Goal: Transaction & Acquisition: Book appointment/travel/reservation

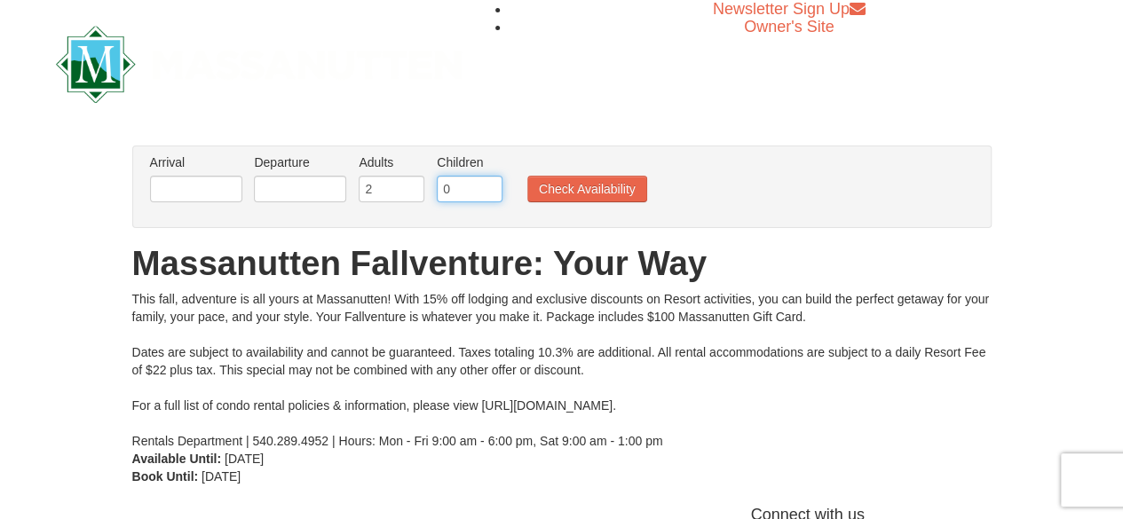
click at [459, 191] on input "0" at bounding box center [470, 189] width 66 height 27
click at [489, 186] on input "1" at bounding box center [470, 189] width 66 height 27
type input "2"
click at [489, 186] on input "2" at bounding box center [470, 189] width 66 height 27
click at [202, 200] on input "text" at bounding box center [196, 189] width 92 height 27
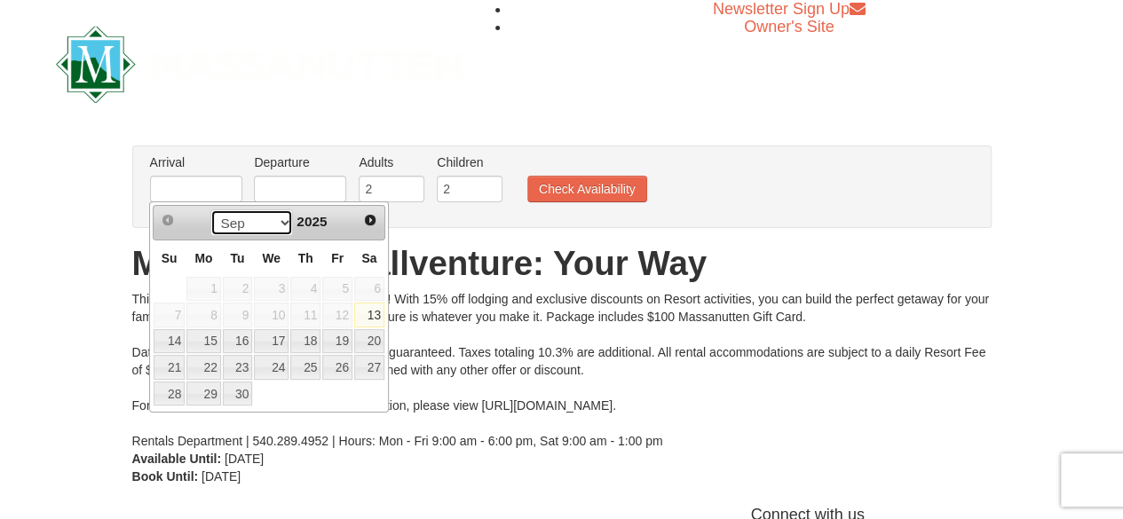
click at [280, 225] on select "Sep Oct Nov Dec" at bounding box center [251, 223] width 83 height 27
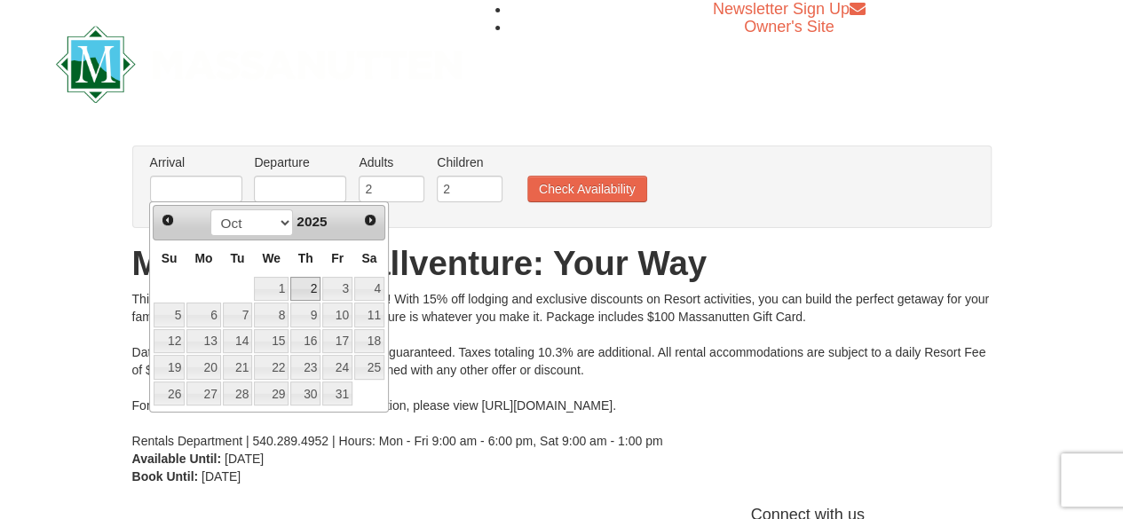
click at [307, 289] on link "2" at bounding box center [305, 289] width 30 height 25
type input "[DATE]"
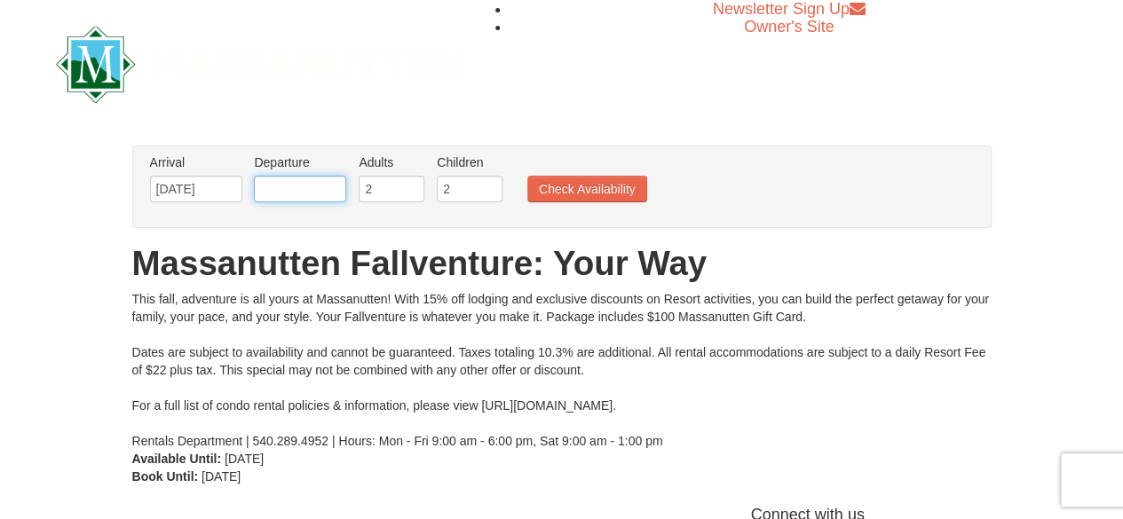
click at [312, 188] on input "text" at bounding box center [300, 189] width 92 height 27
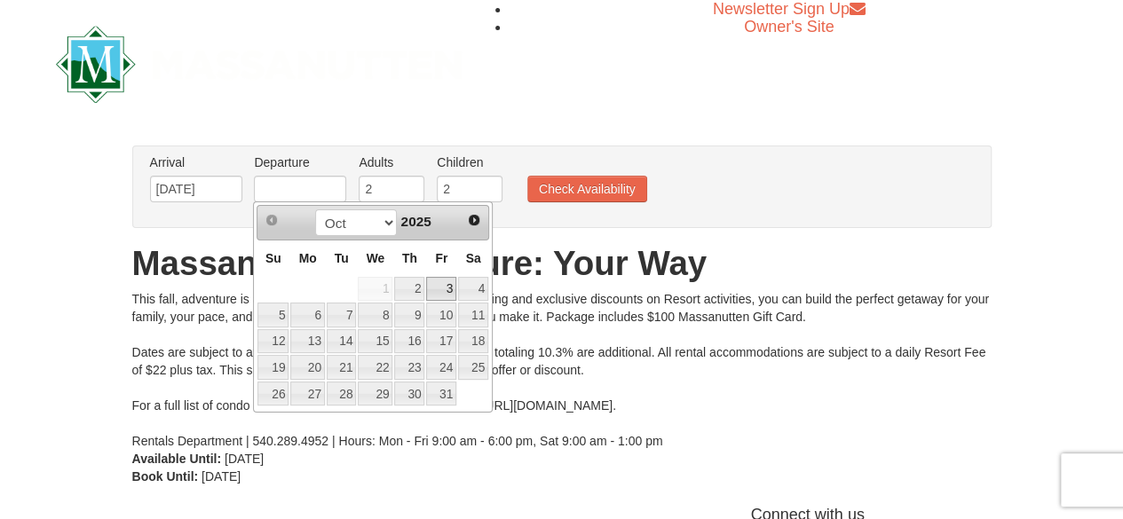
click at [444, 283] on link "3" at bounding box center [441, 289] width 30 height 25
type input "[DATE]"
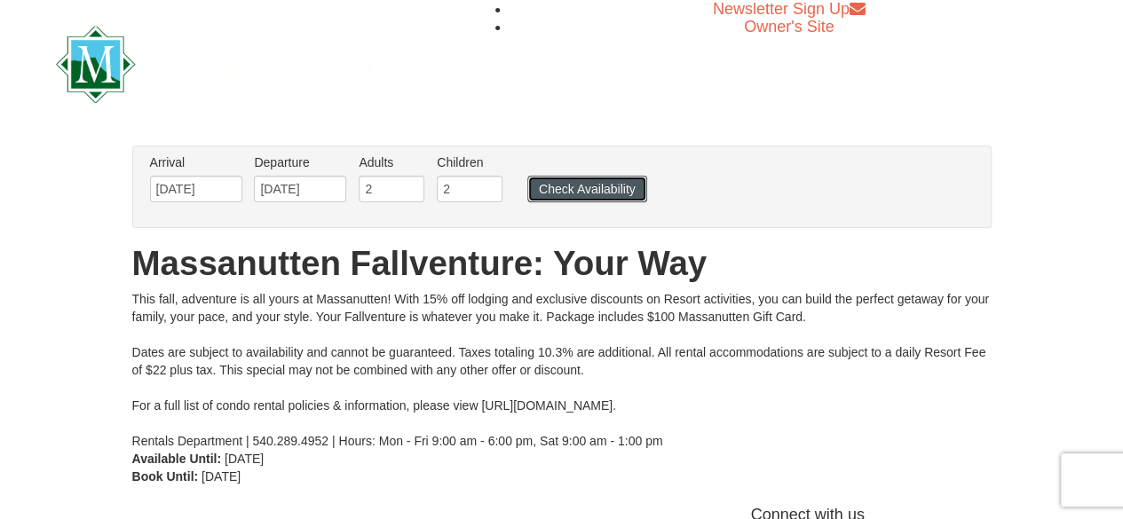
click at [571, 182] on button "Check Availability" at bounding box center [587, 189] width 120 height 27
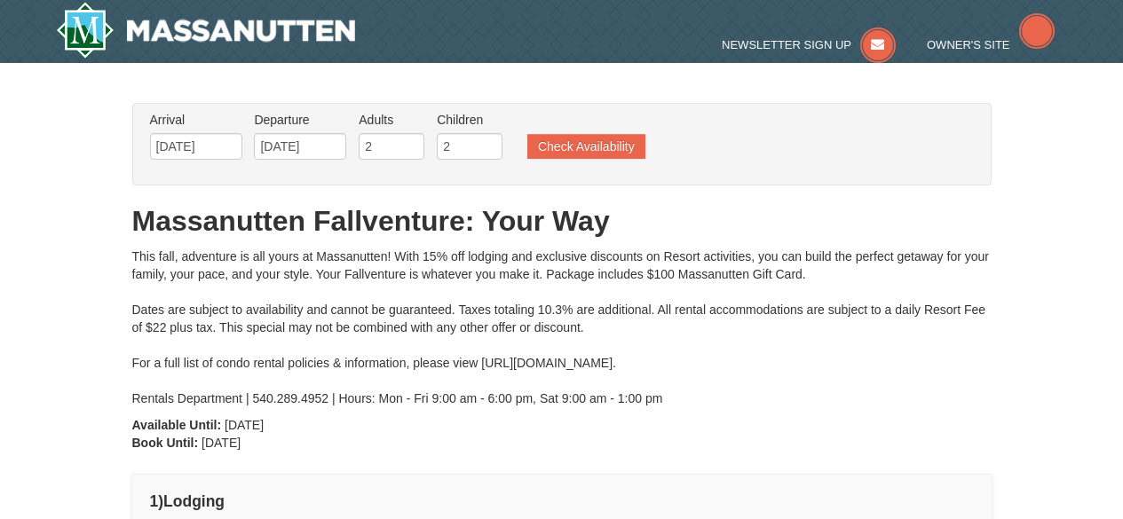
type input "[DATE]"
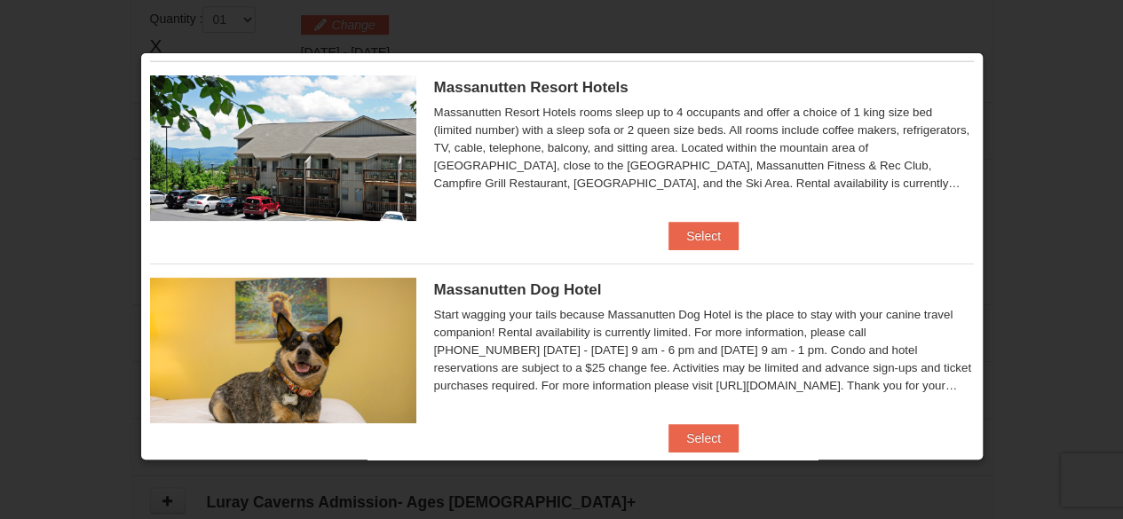
scroll to position [67, 0]
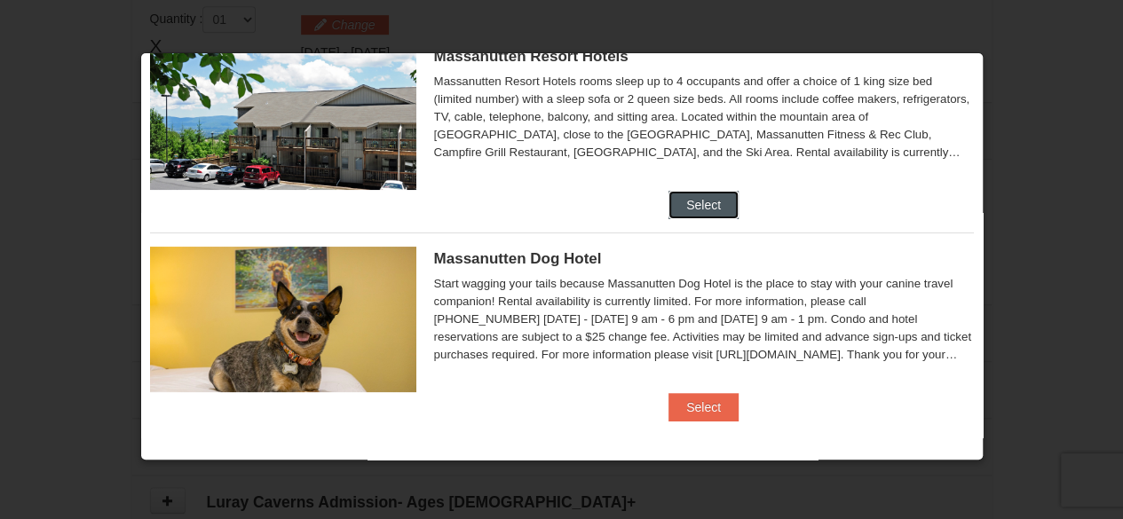
click at [692, 212] on button "Select" at bounding box center [704, 205] width 70 height 28
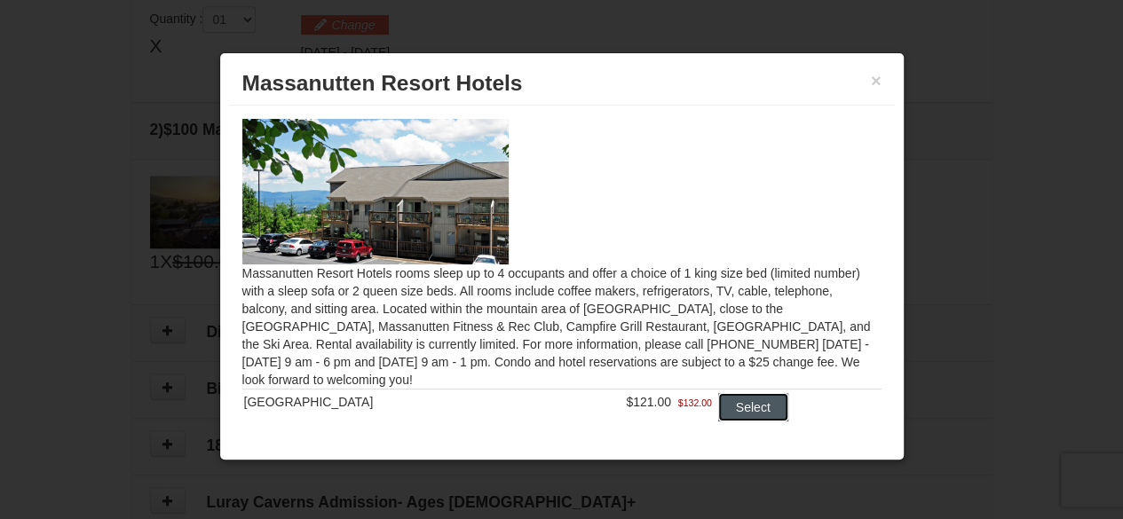
click at [718, 402] on button "Select" at bounding box center [753, 407] width 70 height 28
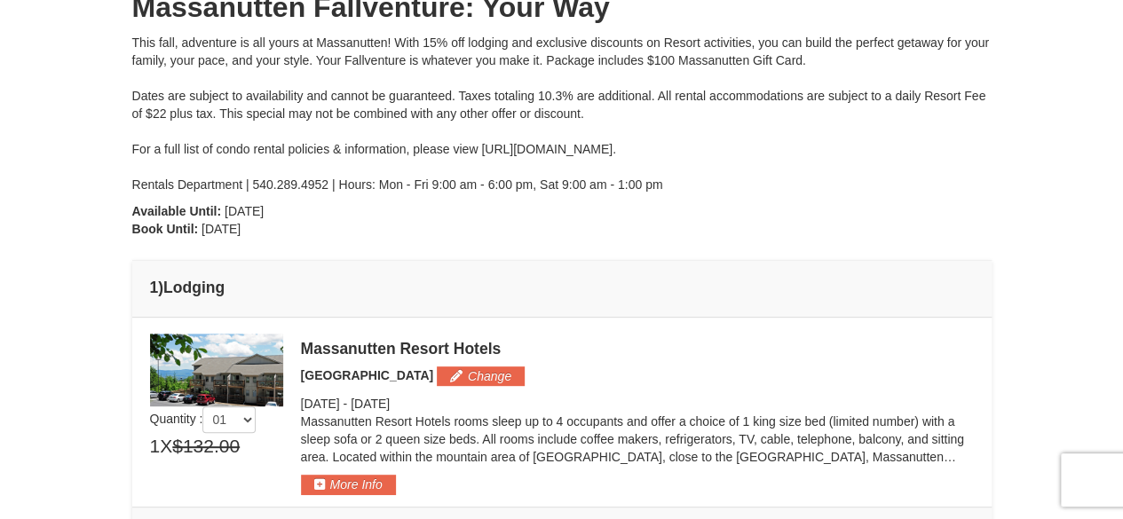
scroll to position [0, 0]
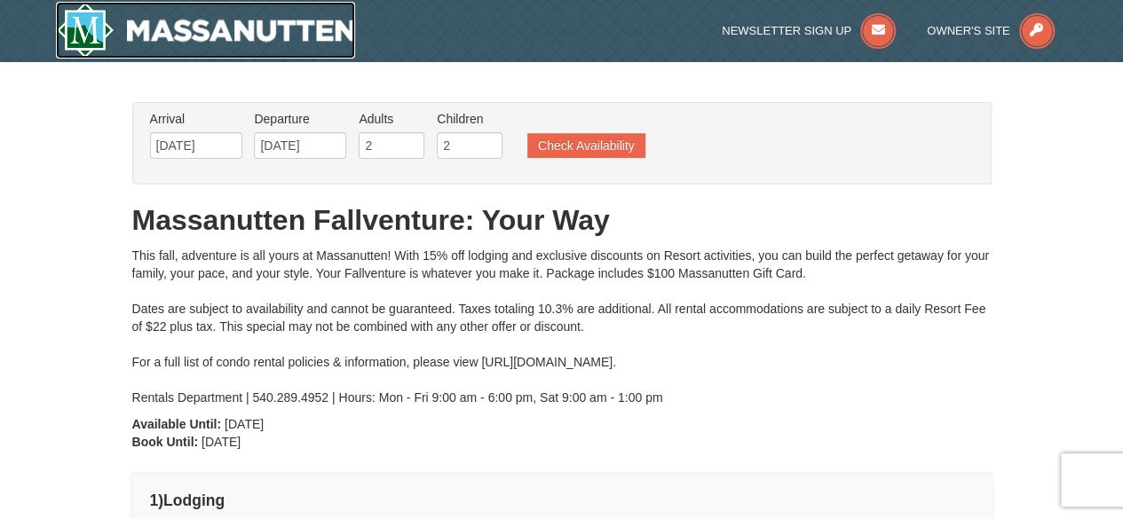
click at [181, 38] on img at bounding box center [206, 30] width 300 height 57
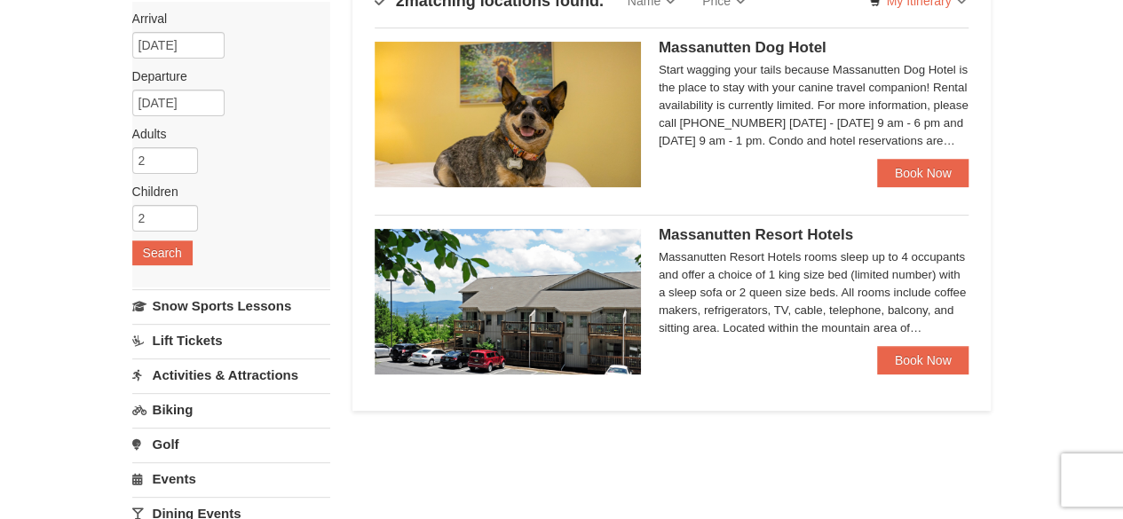
scroll to position [178, 0]
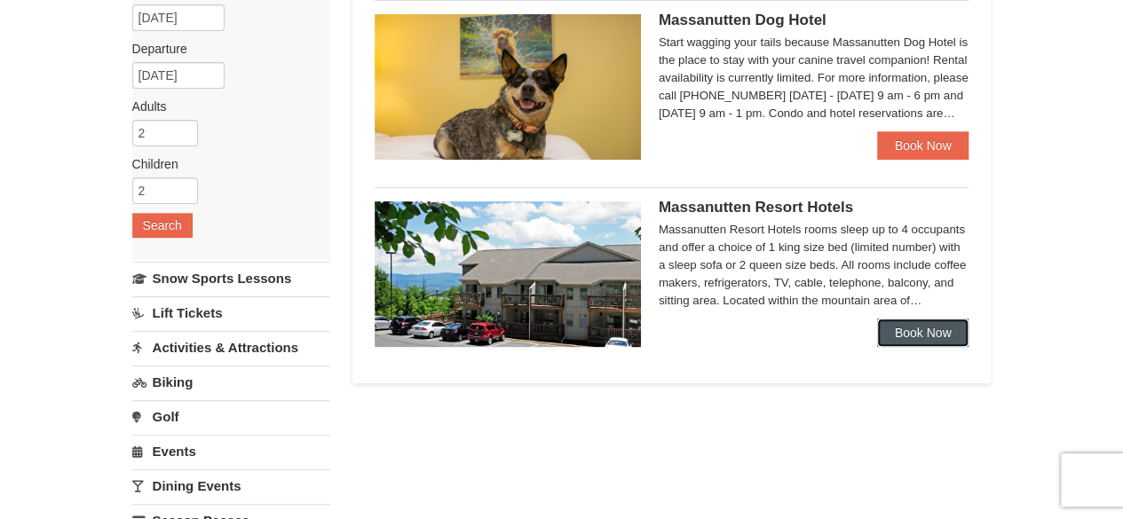
click at [934, 332] on link "Book Now" at bounding box center [923, 333] width 92 height 28
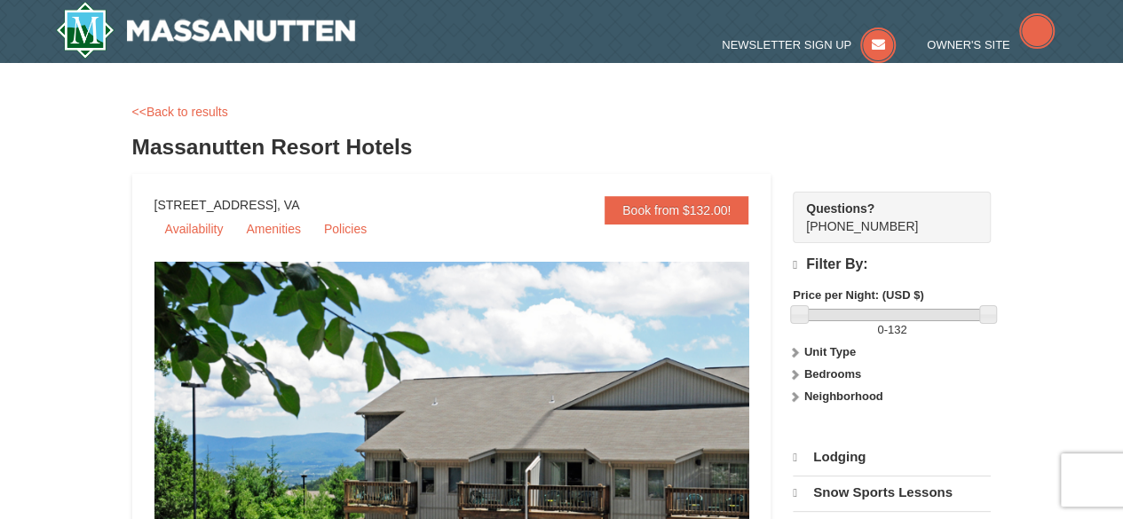
select select "9"
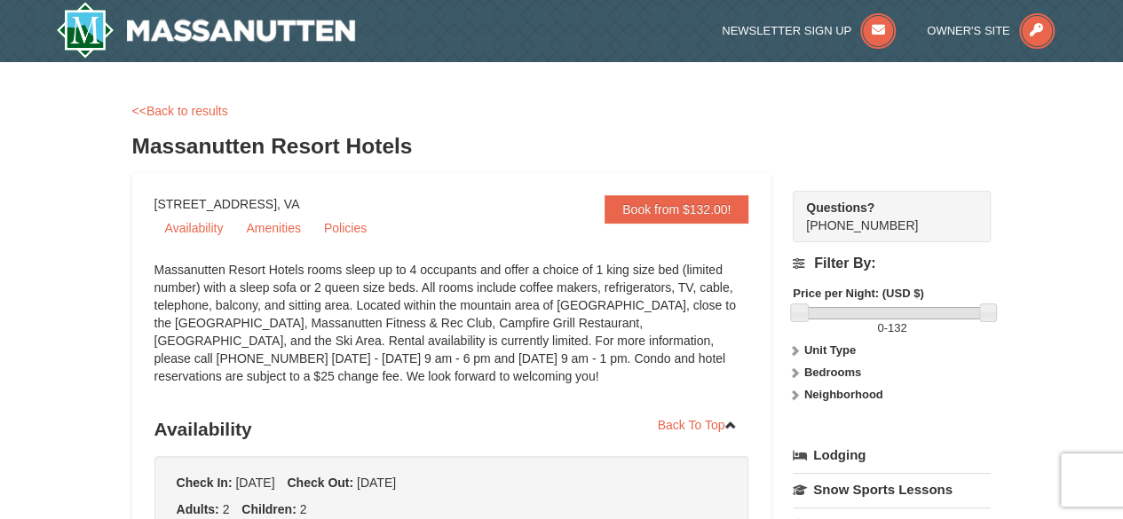
click at [820, 373] on strong "Bedrooms" at bounding box center [832, 372] width 57 height 13
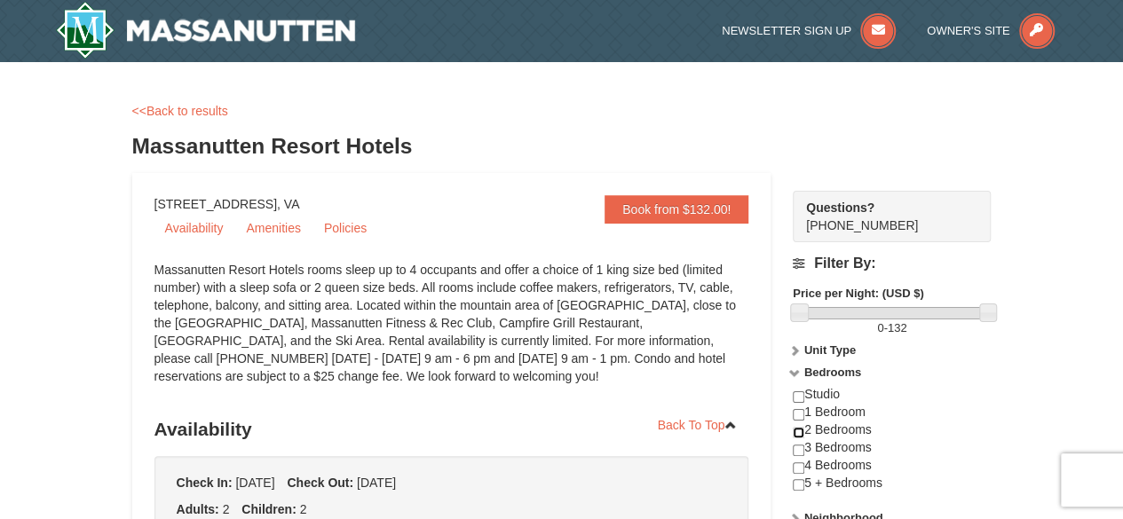
click at [795, 431] on input "checkbox" at bounding box center [799, 433] width 12 height 12
checkbox input "true"
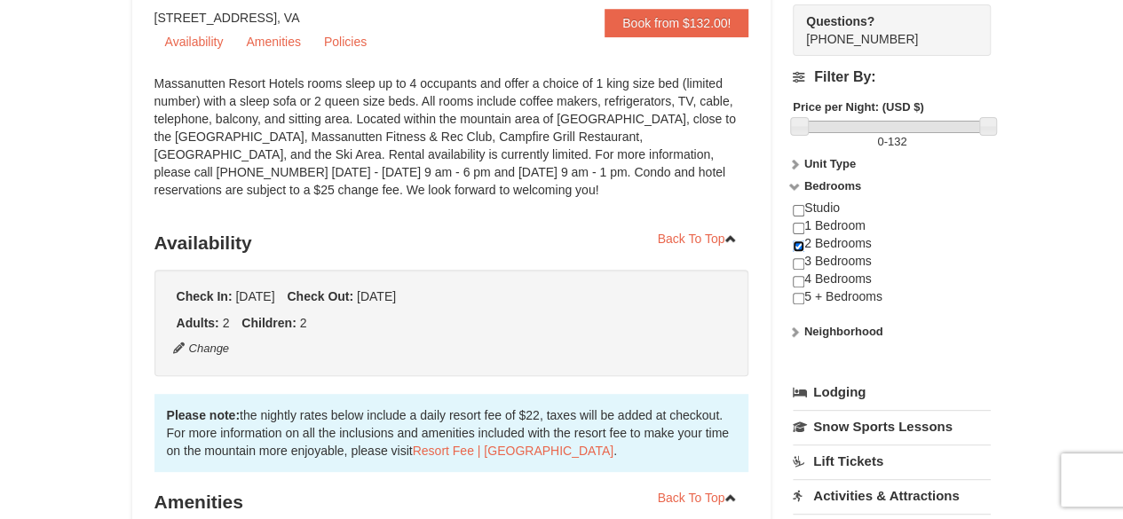
scroll to position [266, 0]
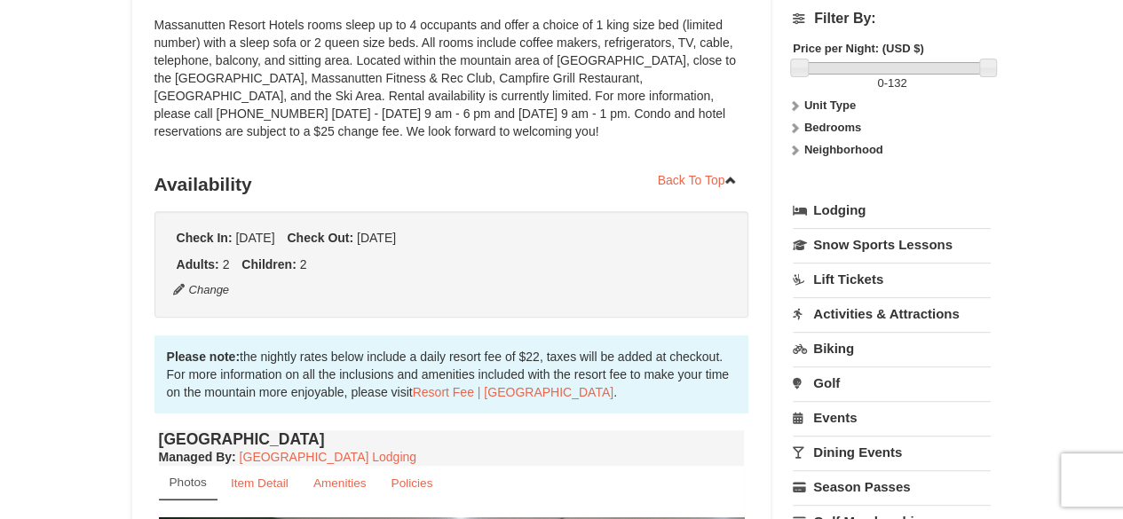
scroll to position [266, 0]
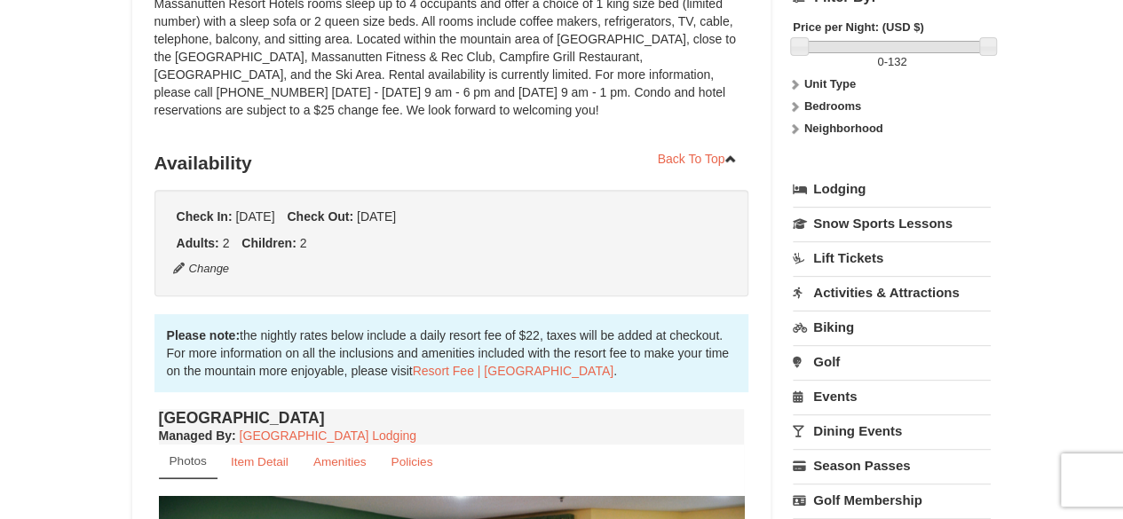
click at [827, 183] on link "Lodging" at bounding box center [892, 189] width 198 height 32
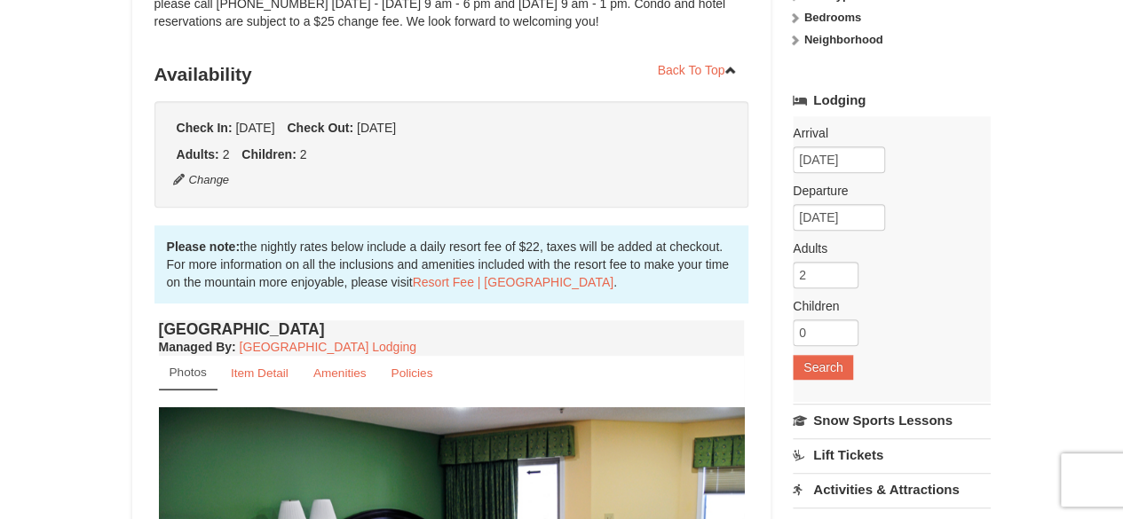
scroll to position [178, 0]
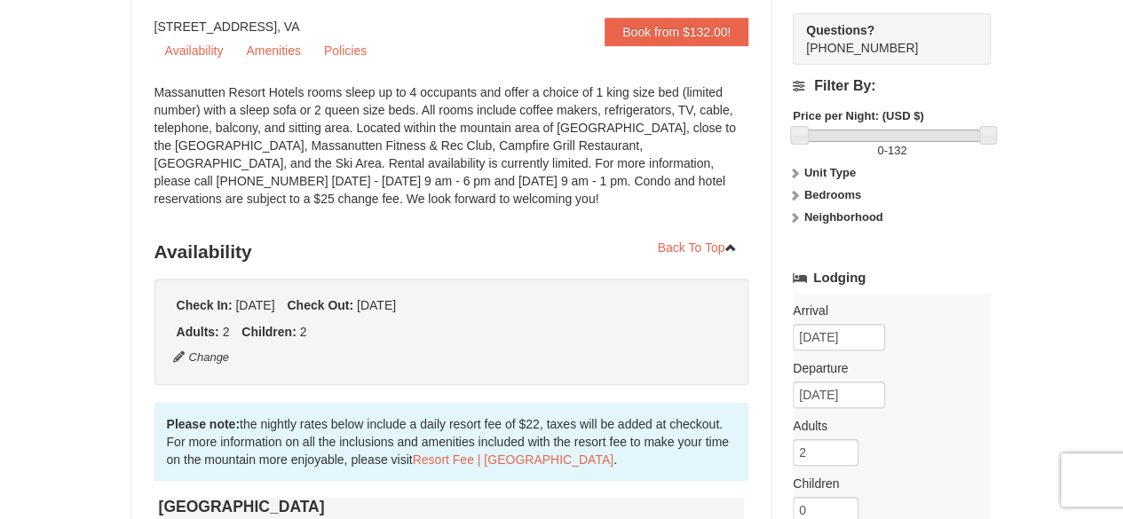
click at [841, 193] on strong "Bedrooms" at bounding box center [832, 194] width 57 height 13
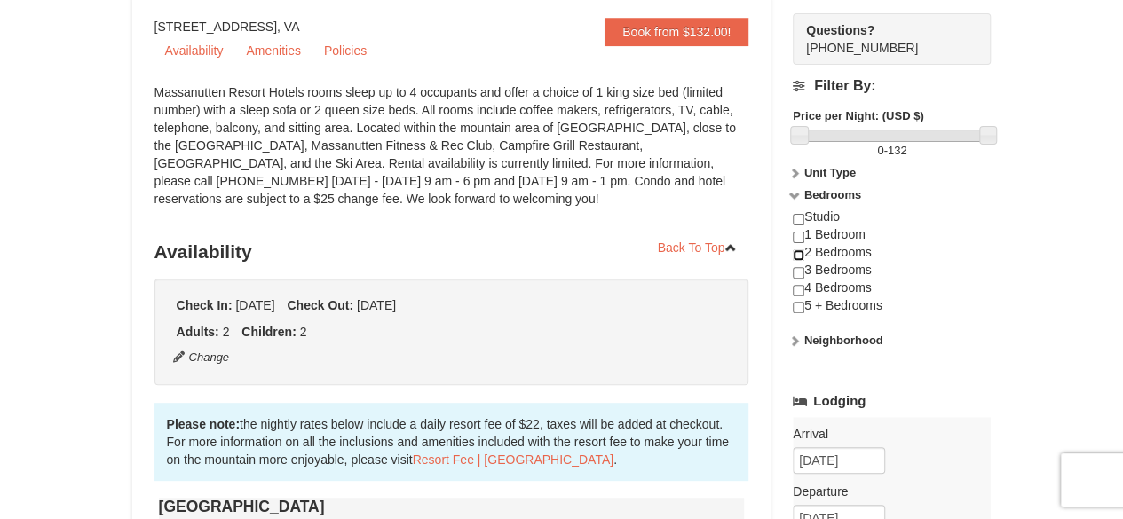
click at [800, 253] on input "checkbox" at bounding box center [799, 255] width 12 height 12
checkbox input "true"
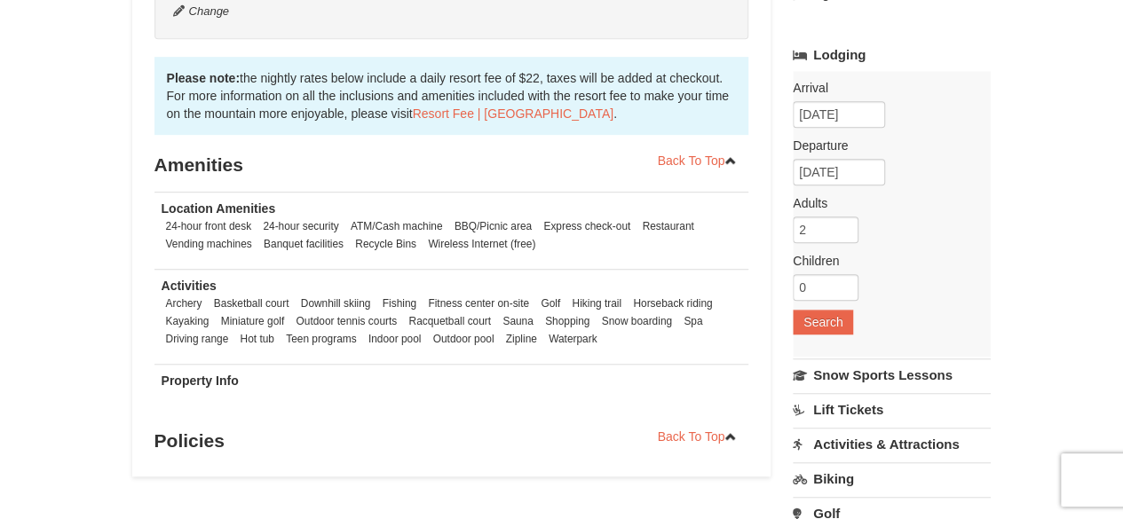
scroll to position [533, 0]
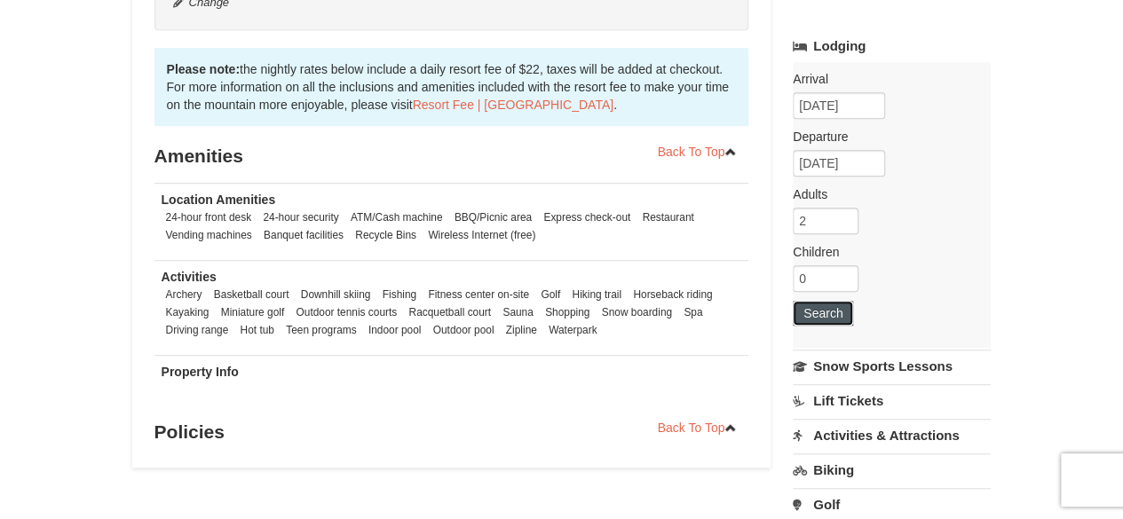
click at [824, 313] on button "Search" at bounding box center [823, 313] width 60 height 25
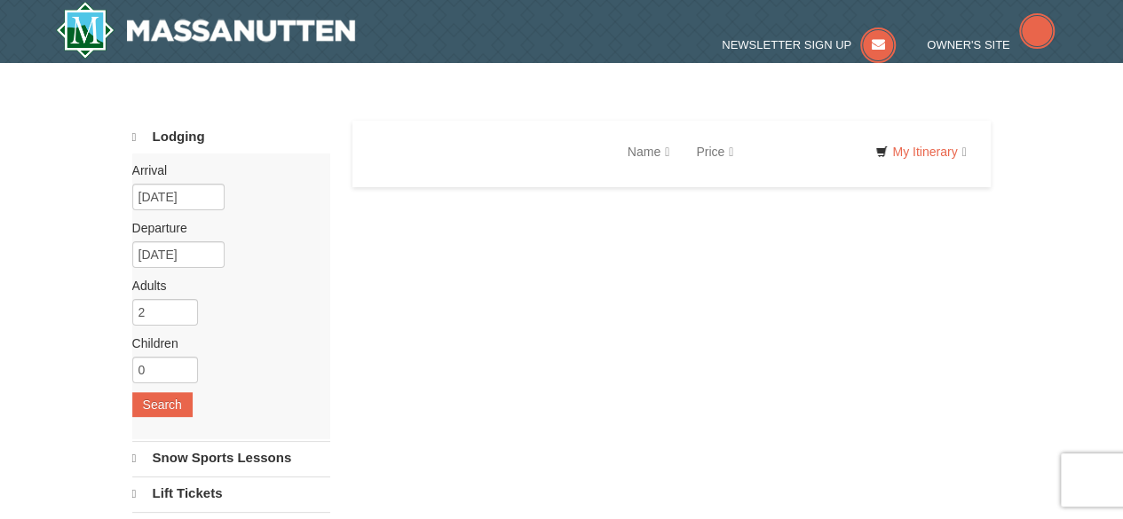
select select "9"
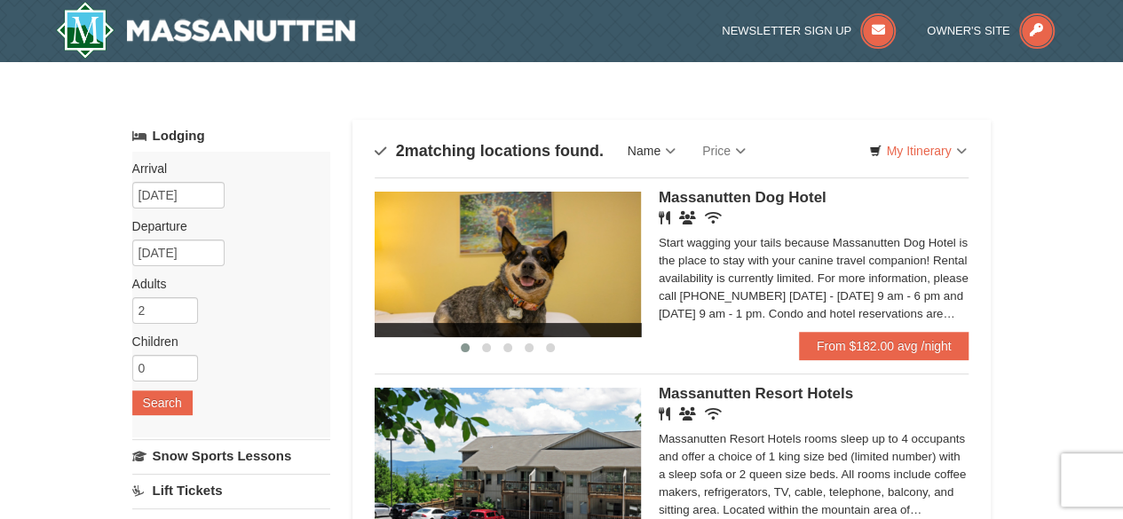
click at [648, 144] on link "Name" at bounding box center [651, 151] width 75 height 36
click at [720, 146] on link "Price" at bounding box center [724, 151] width 70 height 36
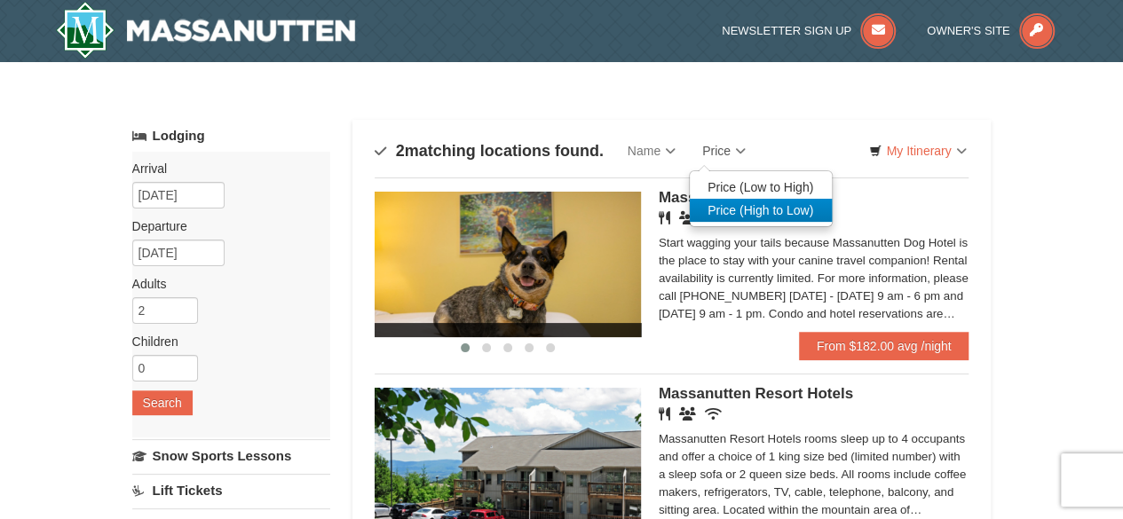
click at [754, 211] on link "Price (High to Low)" at bounding box center [761, 210] width 142 height 23
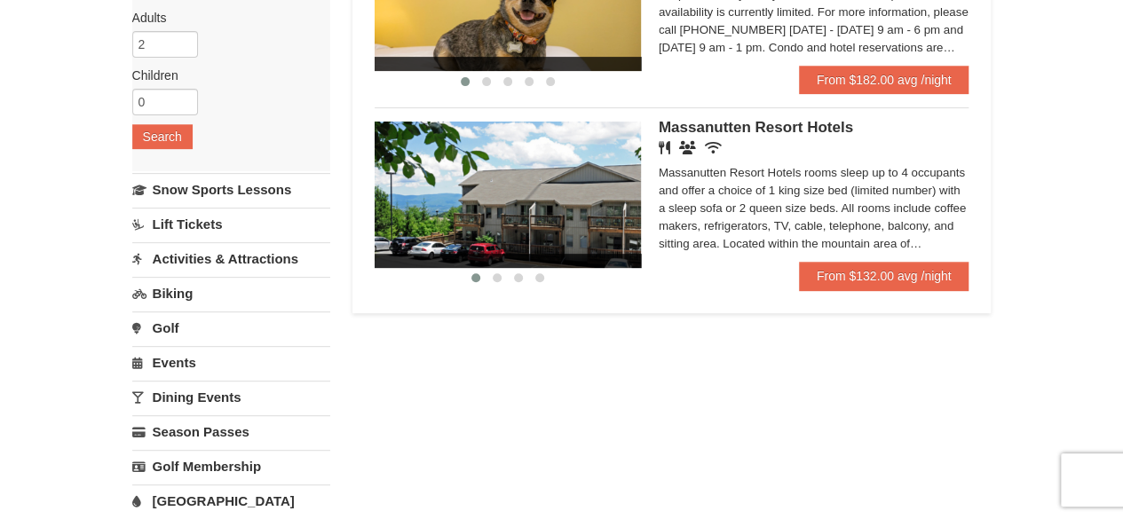
scroll to position [355, 0]
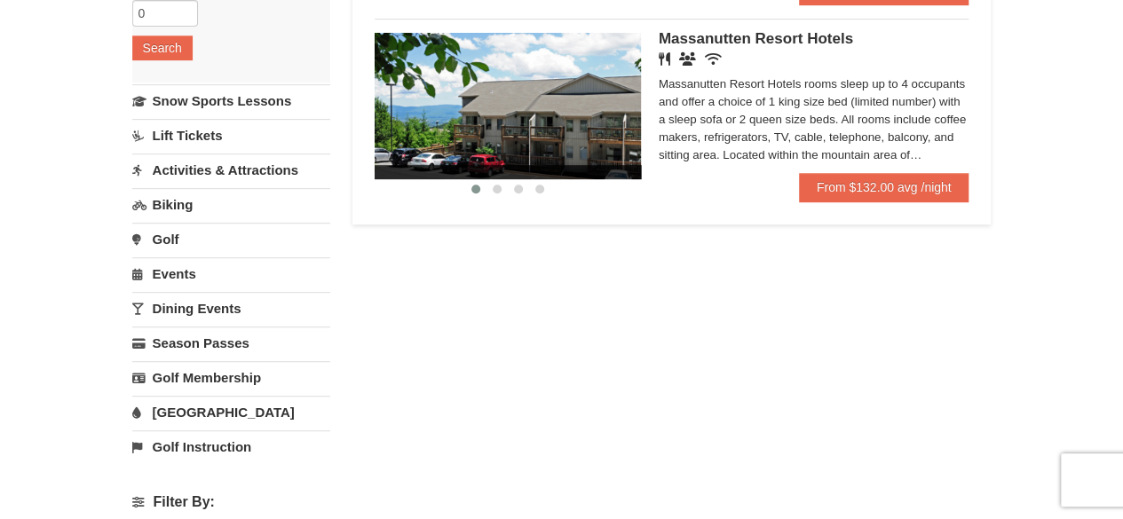
click at [166, 258] on link "Events" at bounding box center [231, 273] width 198 height 33
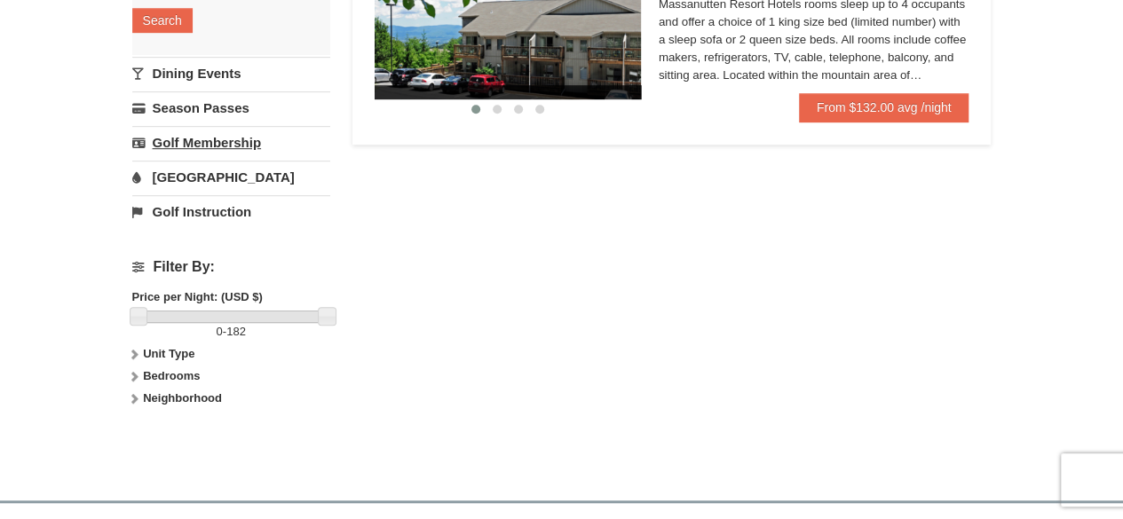
scroll to position [533, 0]
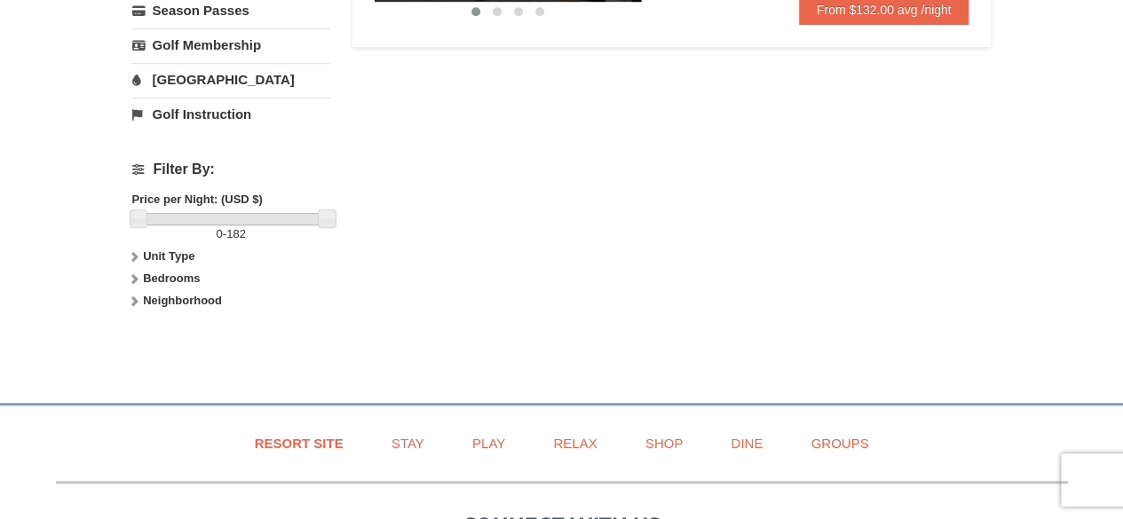
click at [178, 280] on strong "Bedrooms" at bounding box center [171, 278] width 57 height 13
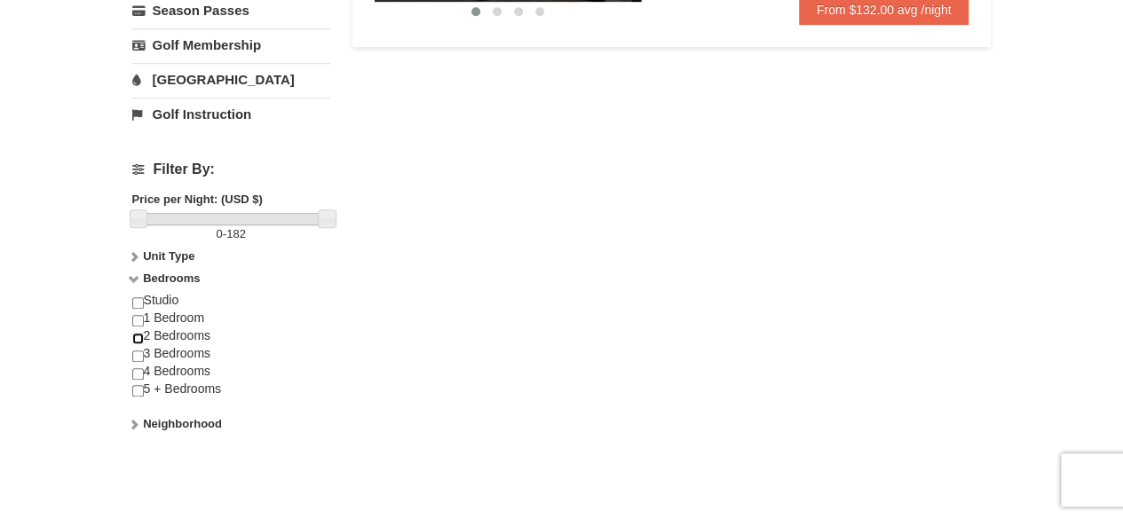
click at [135, 333] on input "checkbox" at bounding box center [138, 339] width 12 height 12
checkbox input "true"
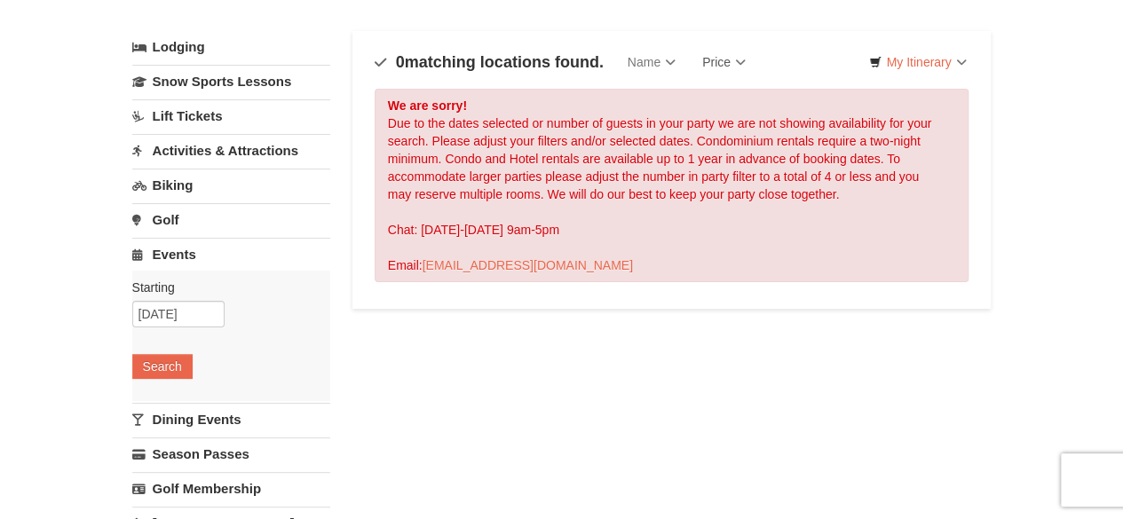
scroll to position [0, 0]
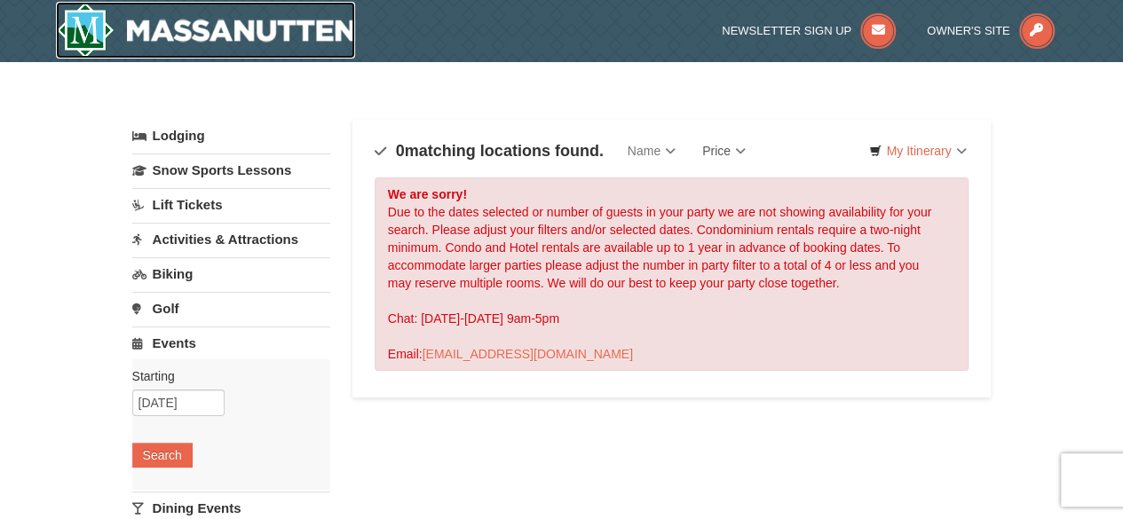
click at [220, 17] on img at bounding box center [206, 30] width 300 height 57
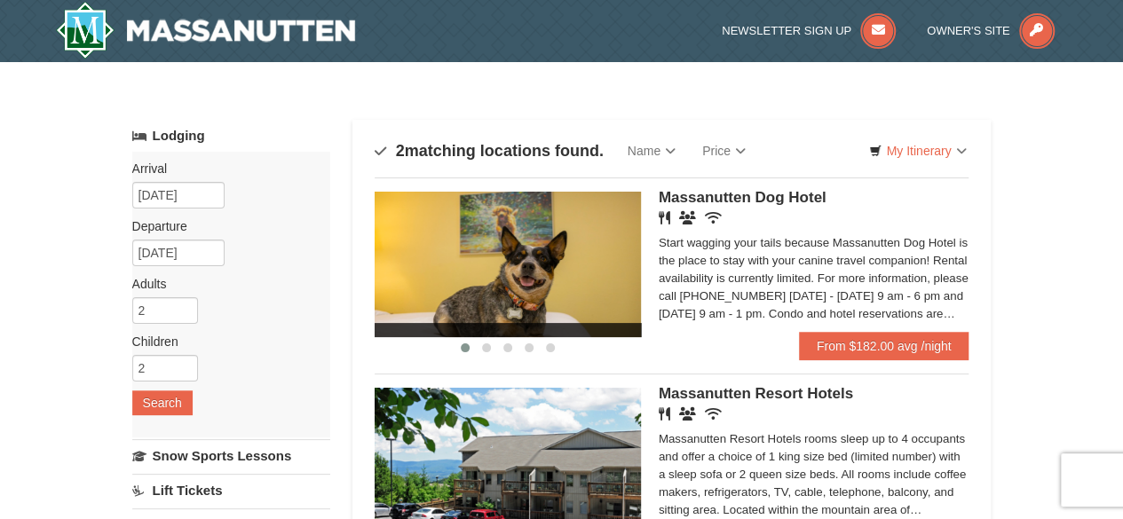
scroll to position [178, 0]
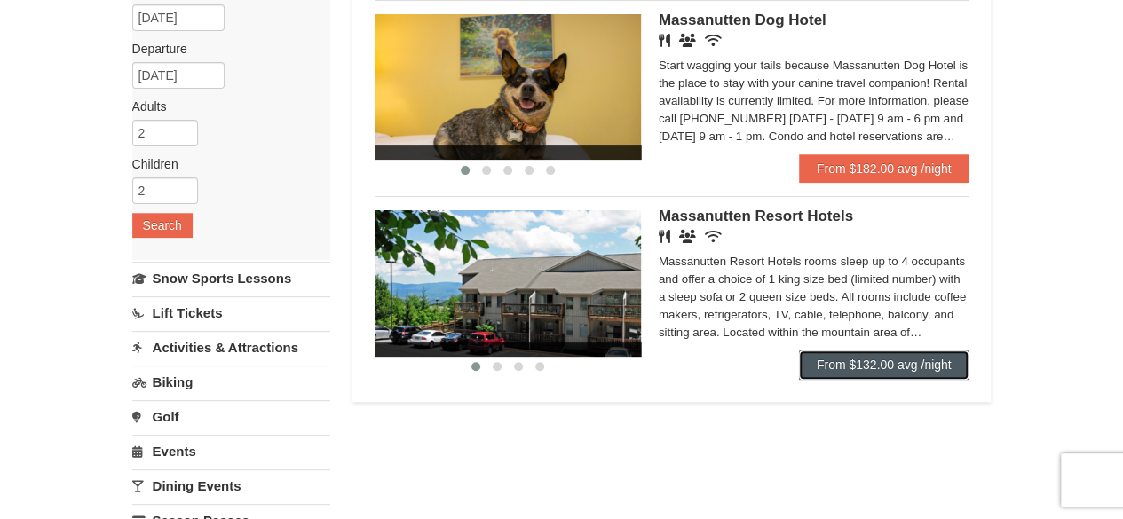
click at [854, 362] on link "From $132.00 avg /night" at bounding box center [884, 365] width 170 height 28
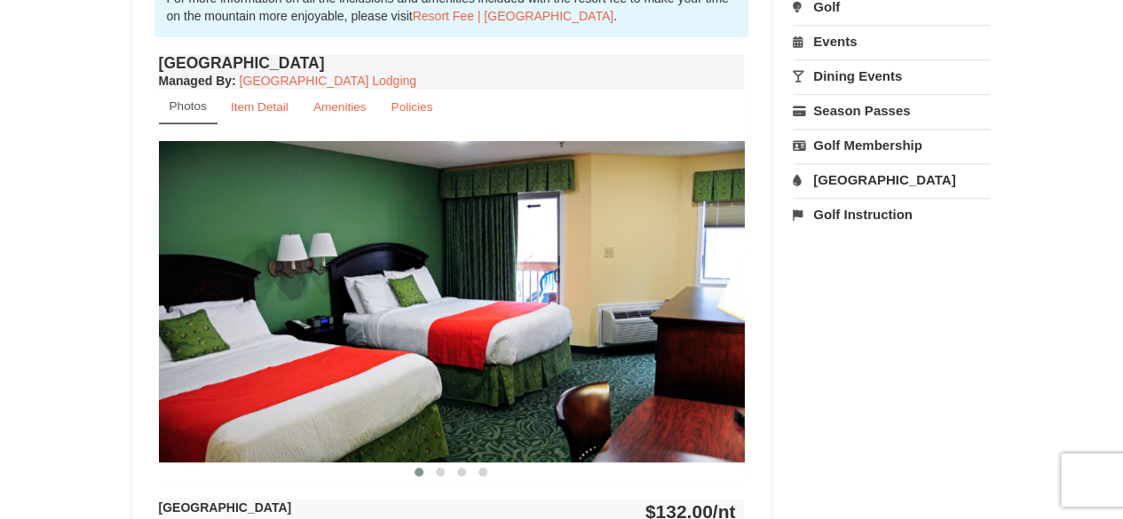
scroll to position [710, 0]
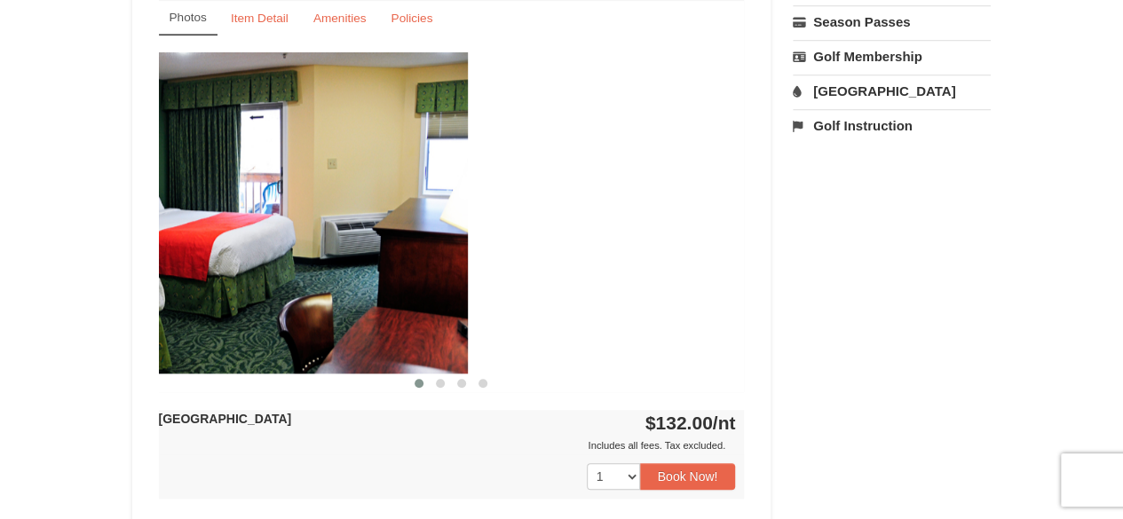
drag, startPoint x: 701, startPoint y: 267, endPoint x: 305, endPoint y: 187, distance: 403.9
click at [313, 190] on img at bounding box center [175, 212] width 586 height 321
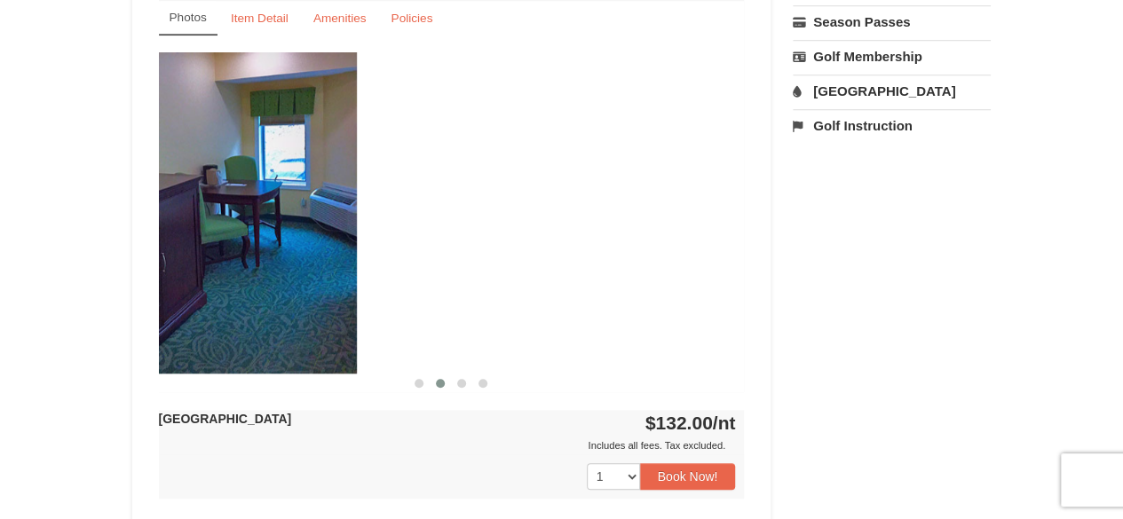
drag, startPoint x: 601, startPoint y: 221, endPoint x: 212, endPoint y: 168, distance: 392.5
click at [212, 168] on img at bounding box center [64, 212] width 586 height 321
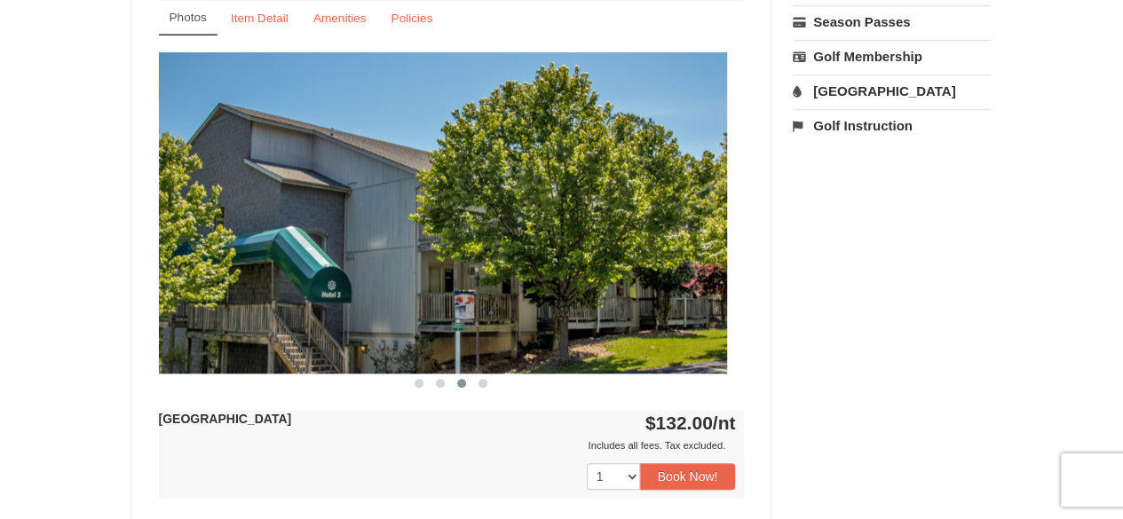
drag, startPoint x: 550, startPoint y: 205, endPoint x: 268, endPoint y: 194, distance: 282.6
click at [268, 194] on img at bounding box center [434, 212] width 586 height 321
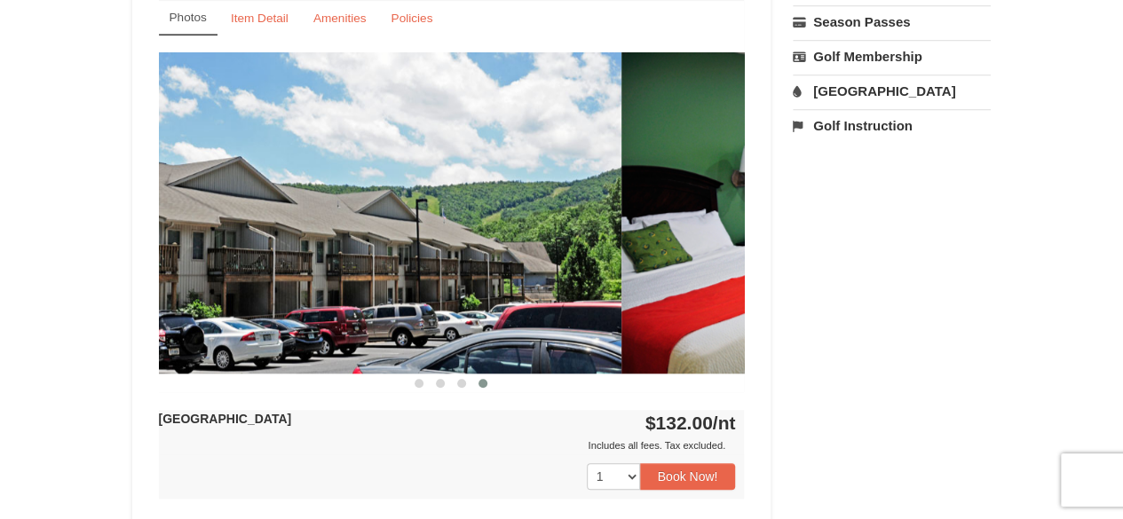
drag, startPoint x: 653, startPoint y: 271, endPoint x: 259, endPoint y: 207, distance: 398.5
click at [260, 207] on img at bounding box center [329, 212] width 586 height 321
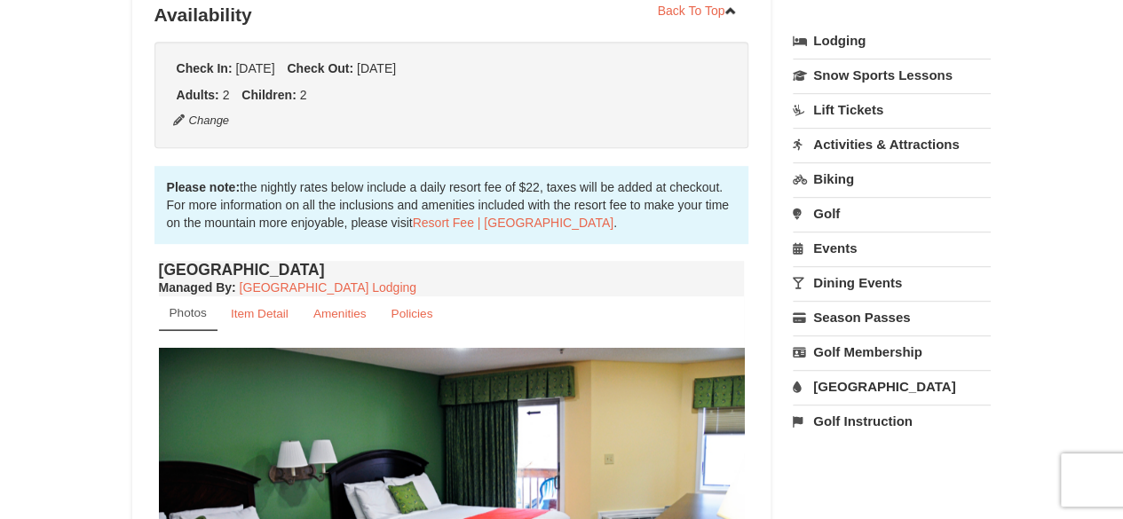
scroll to position [533, 0]
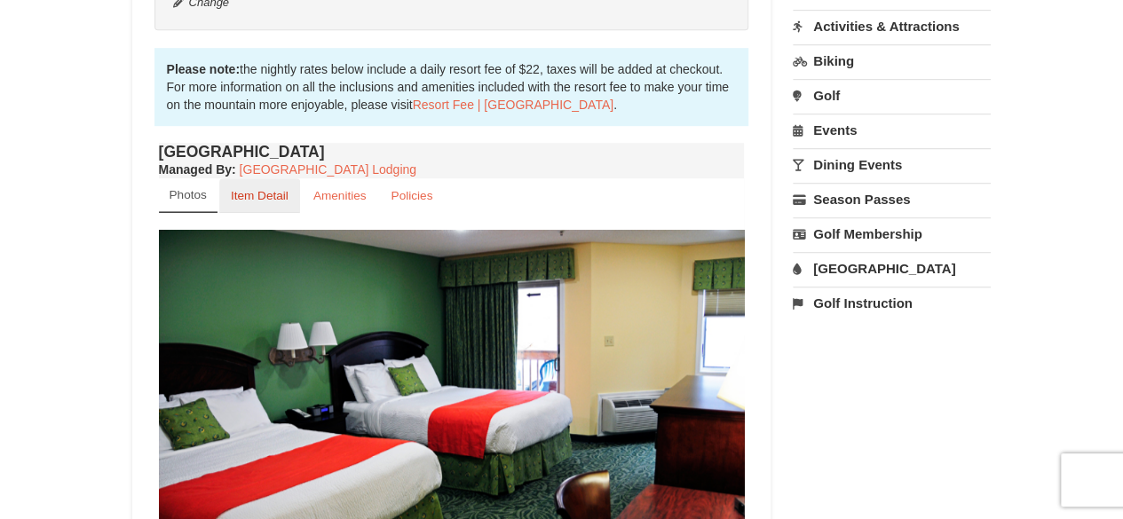
click at [261, 189] on small "Item Detail" at bounding box center [260, 195] width 58 height 13
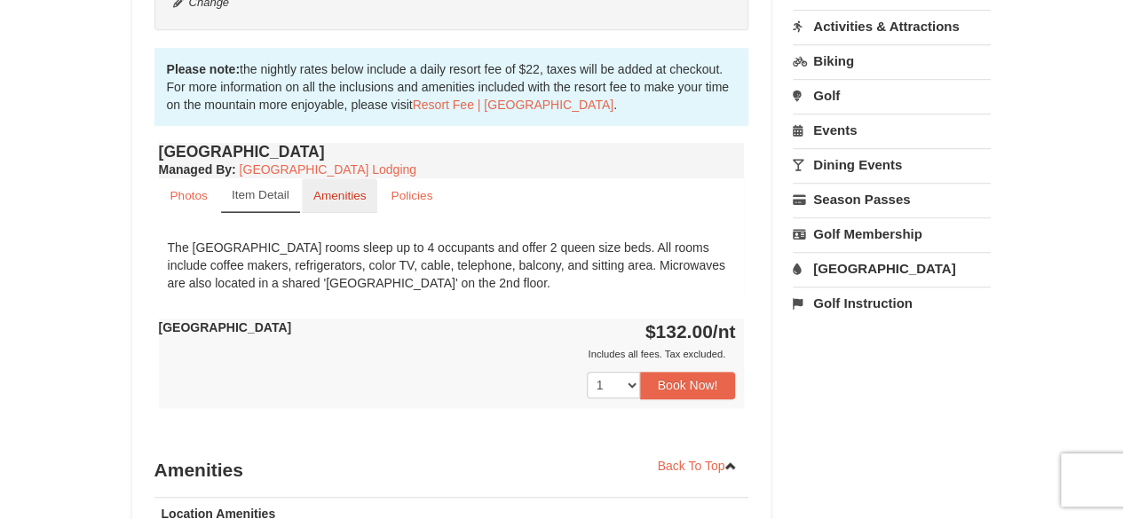
click at [350, 191] on small "Amenities" at bounding box center [339, 195] width 53 height 13
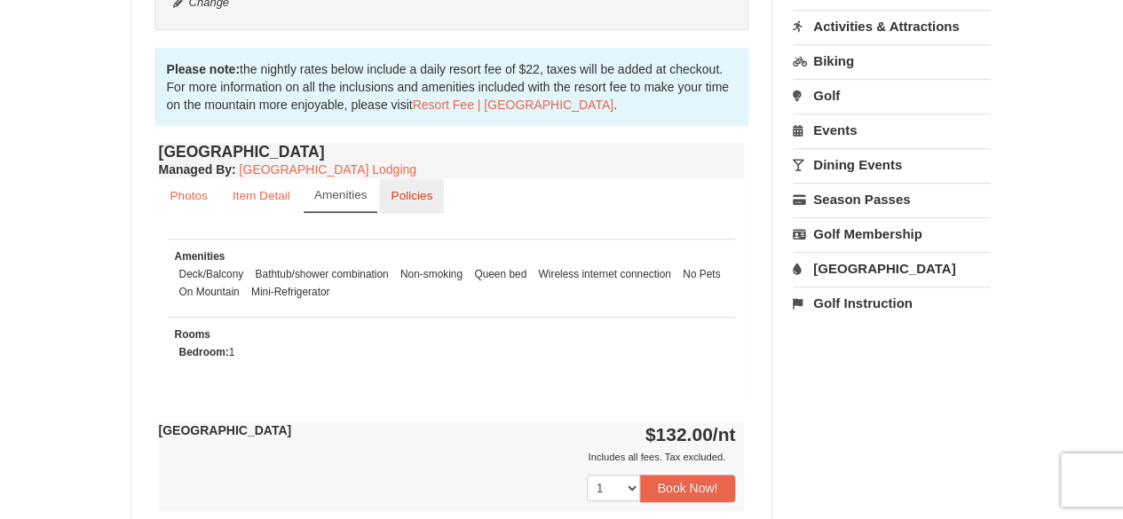
click at [428, 207] on link "Policies" at bounding box center [411, 195] width 65 height 35
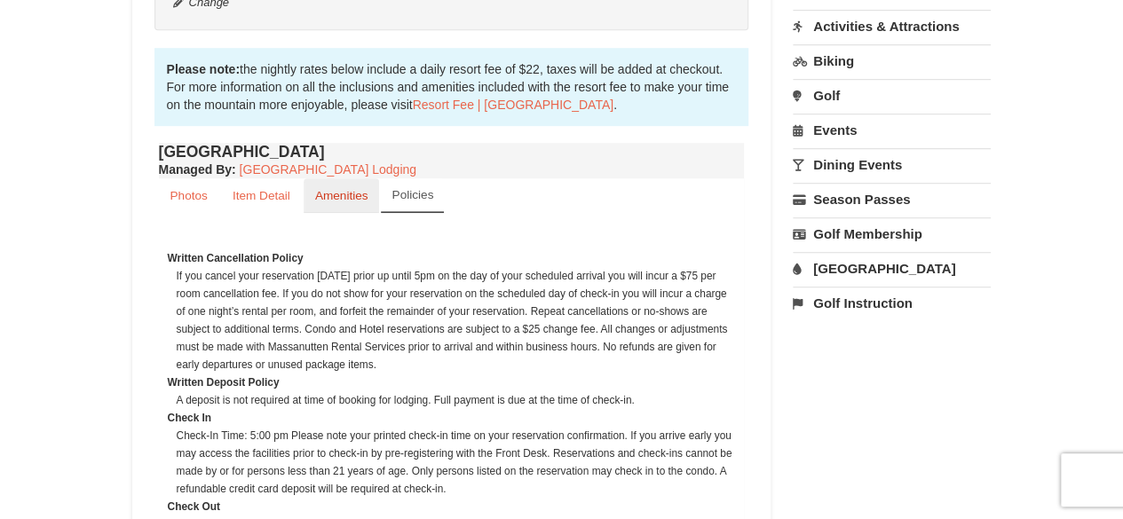
click at [358, 192] on small "Amenities" at bounding box center [341, 195] width 53 height 13
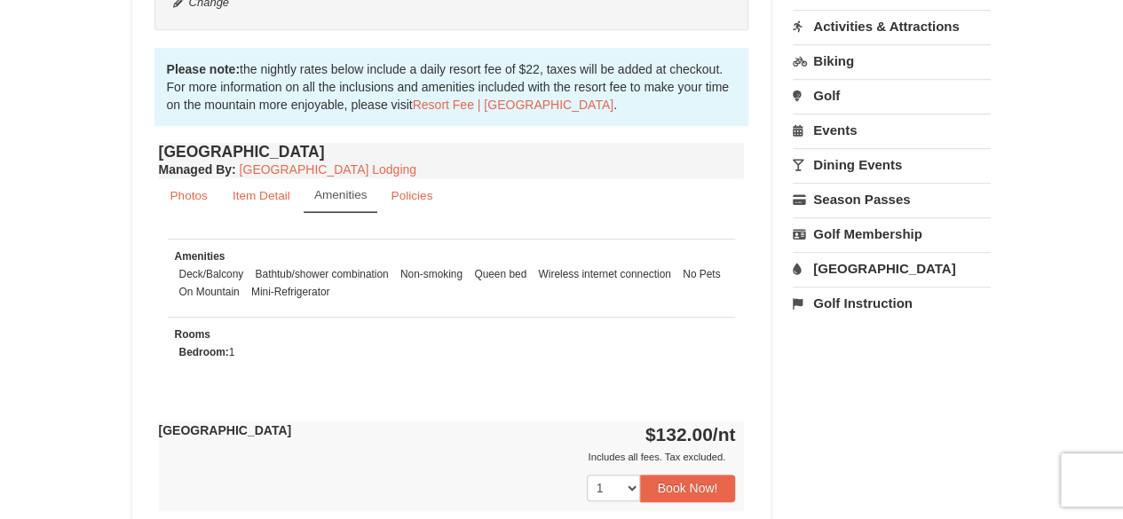
scroll to position [0, 0]
